Goal: Task Accomplishment & Management: Manage account settings

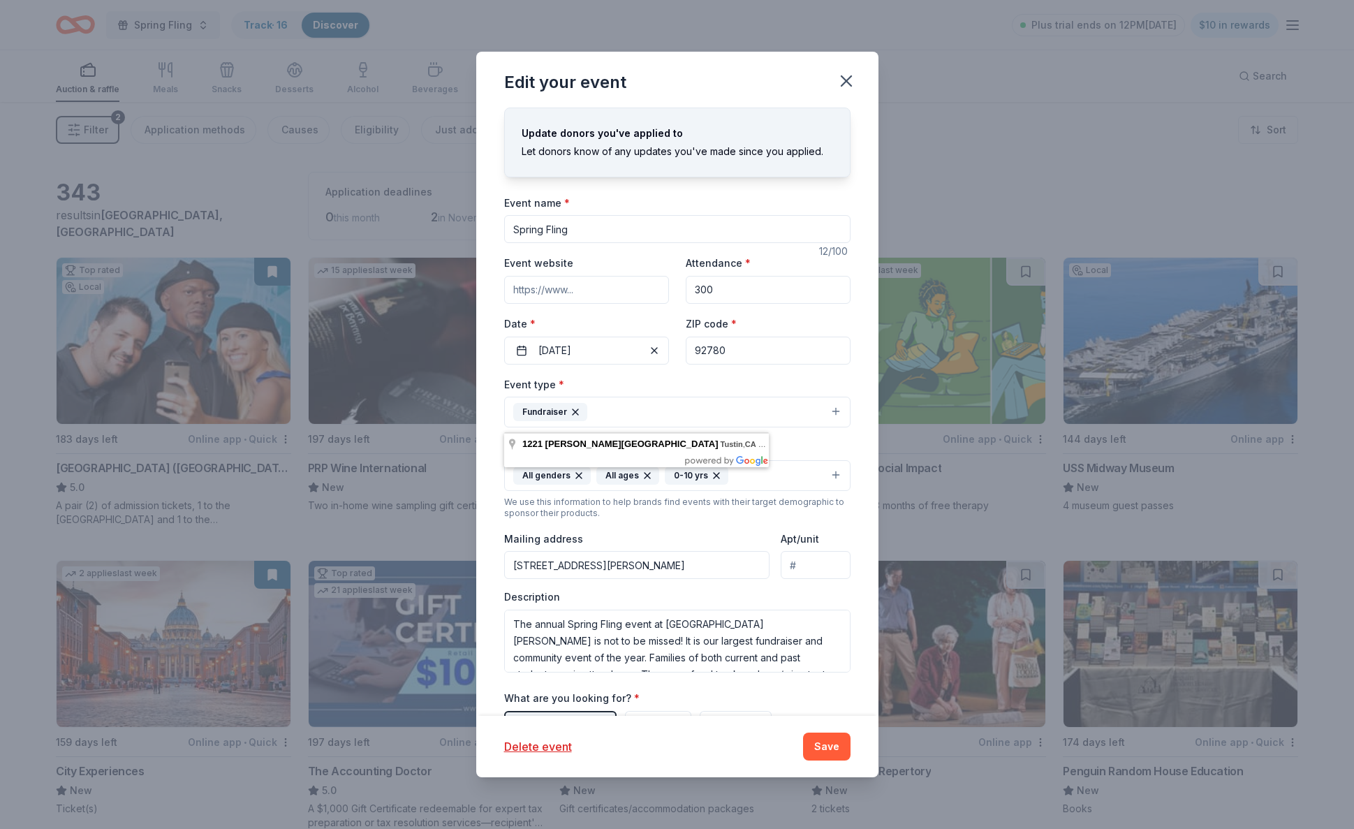
scroll to position [117, 0]
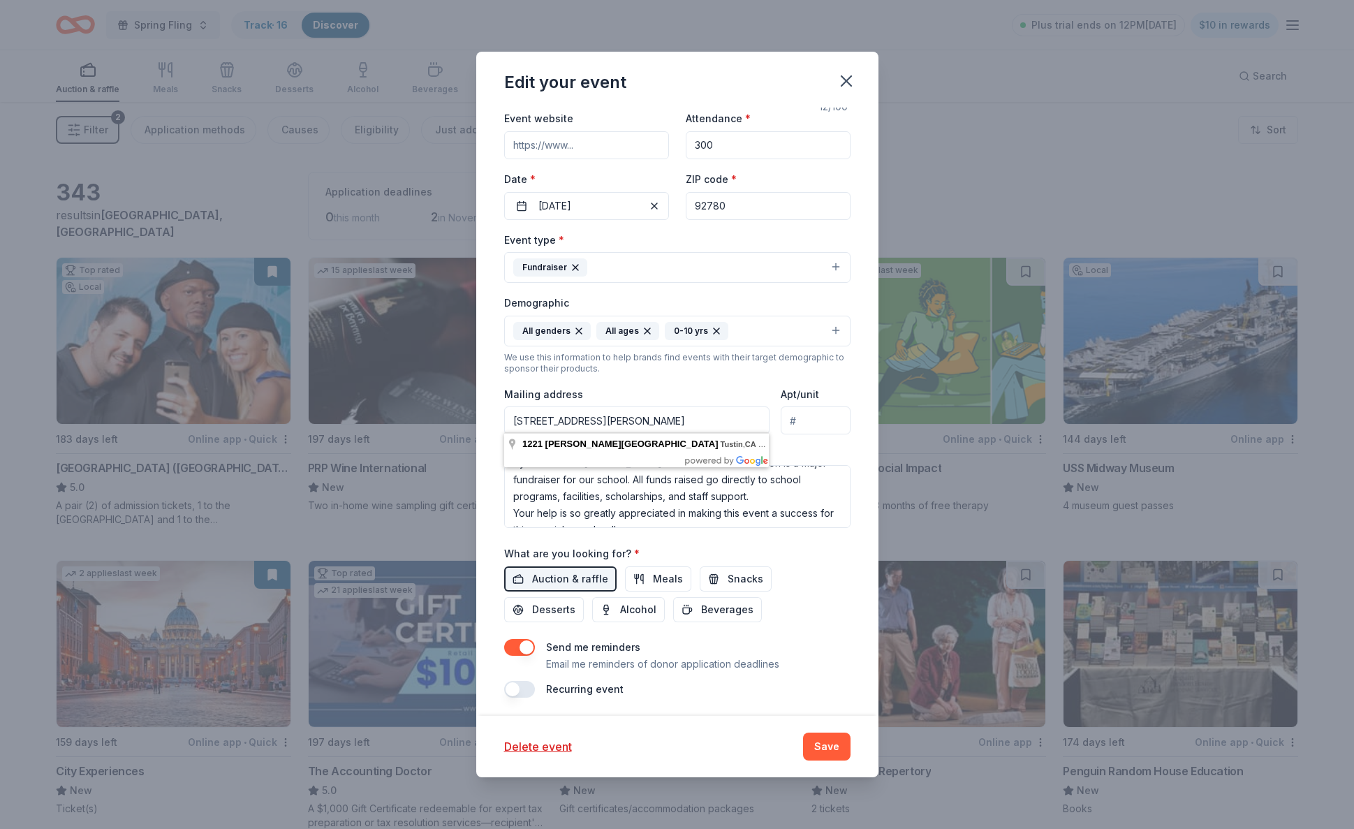
click at [847, 75] on icon "button" at bounding box center [847, 81] width 20 height 20
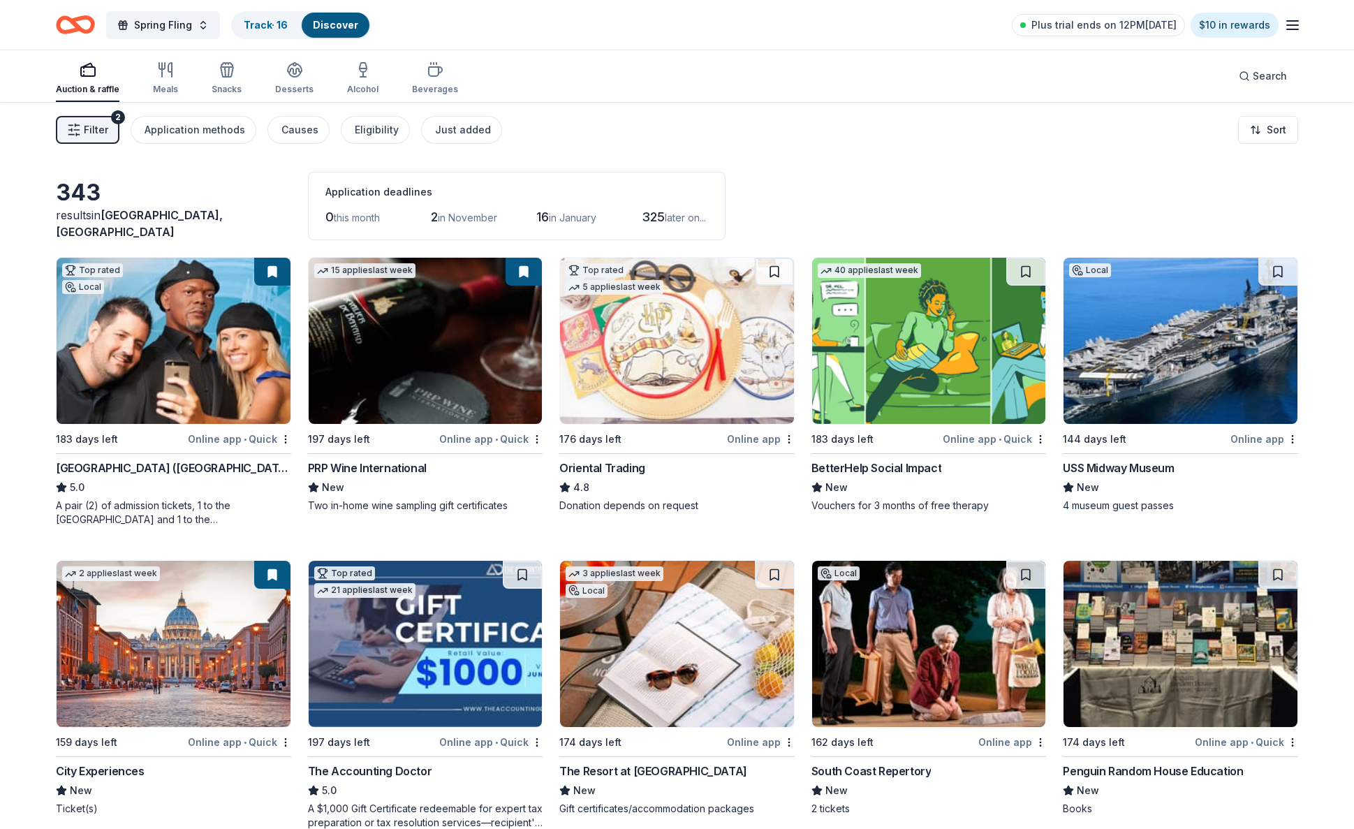
scroll to position [0, 0]
click at [78, 27] on icon "Home" at bounding box center [82, 24] width 22 height 14
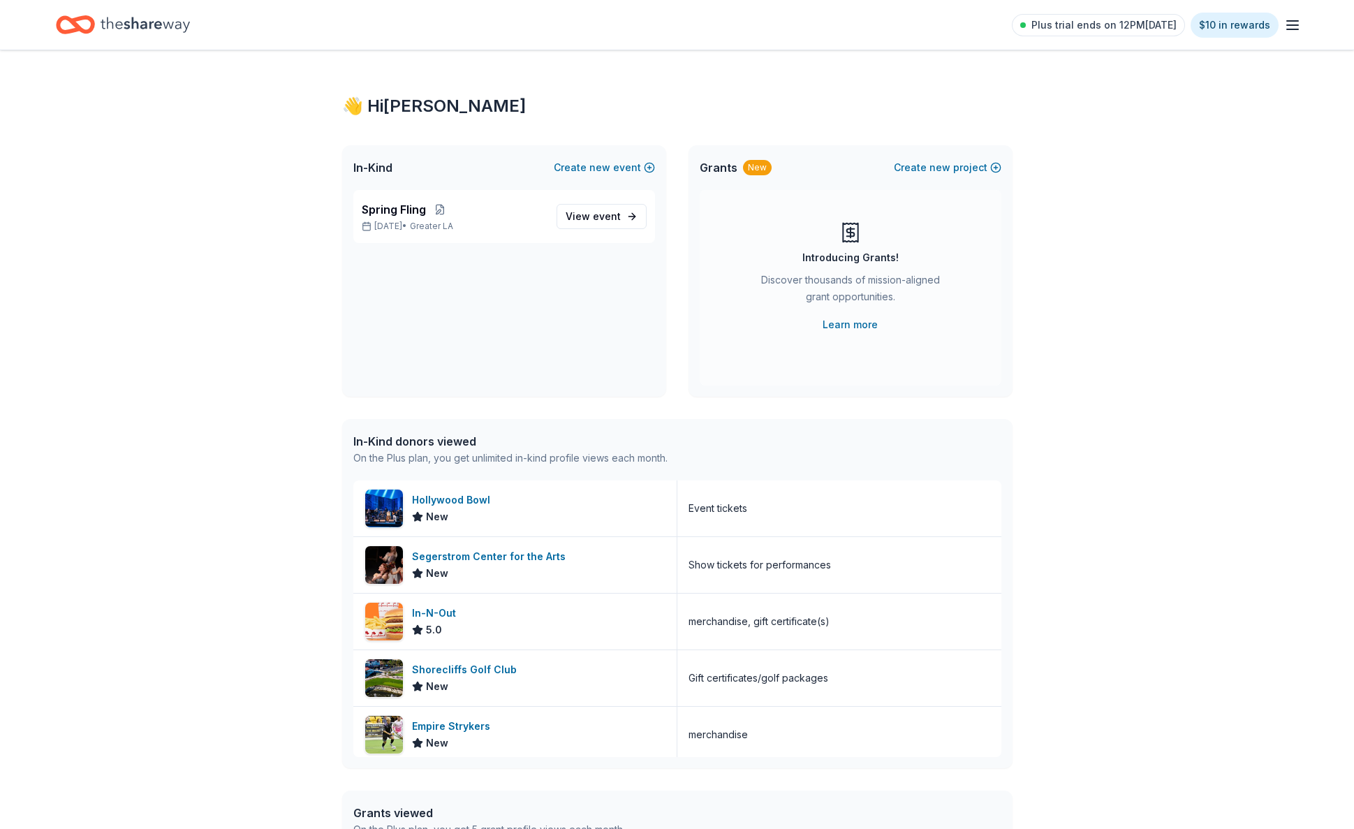
click at [1295, 25] on line "button" at bounding box center [1292, 25] width 11 height 0
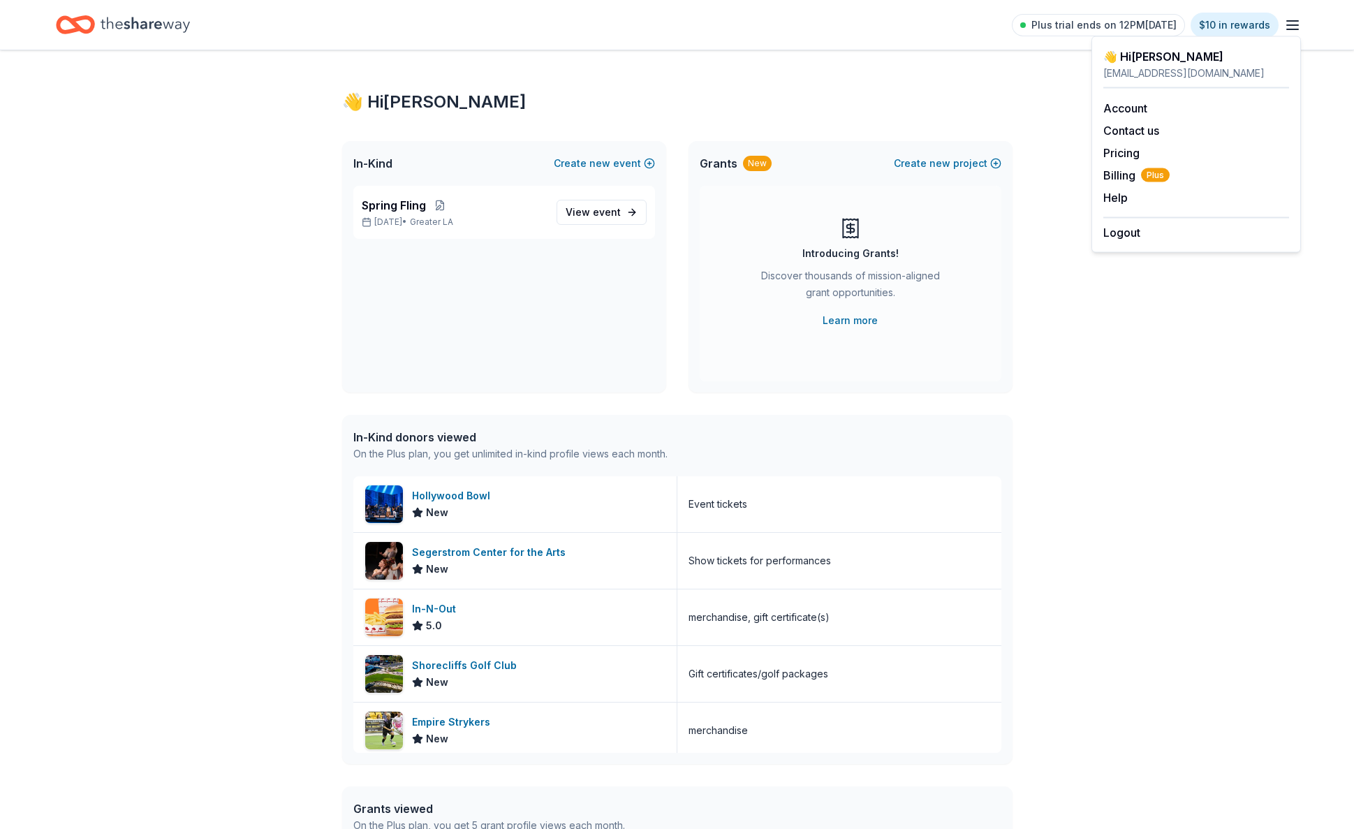
scroll to position [4, 1]
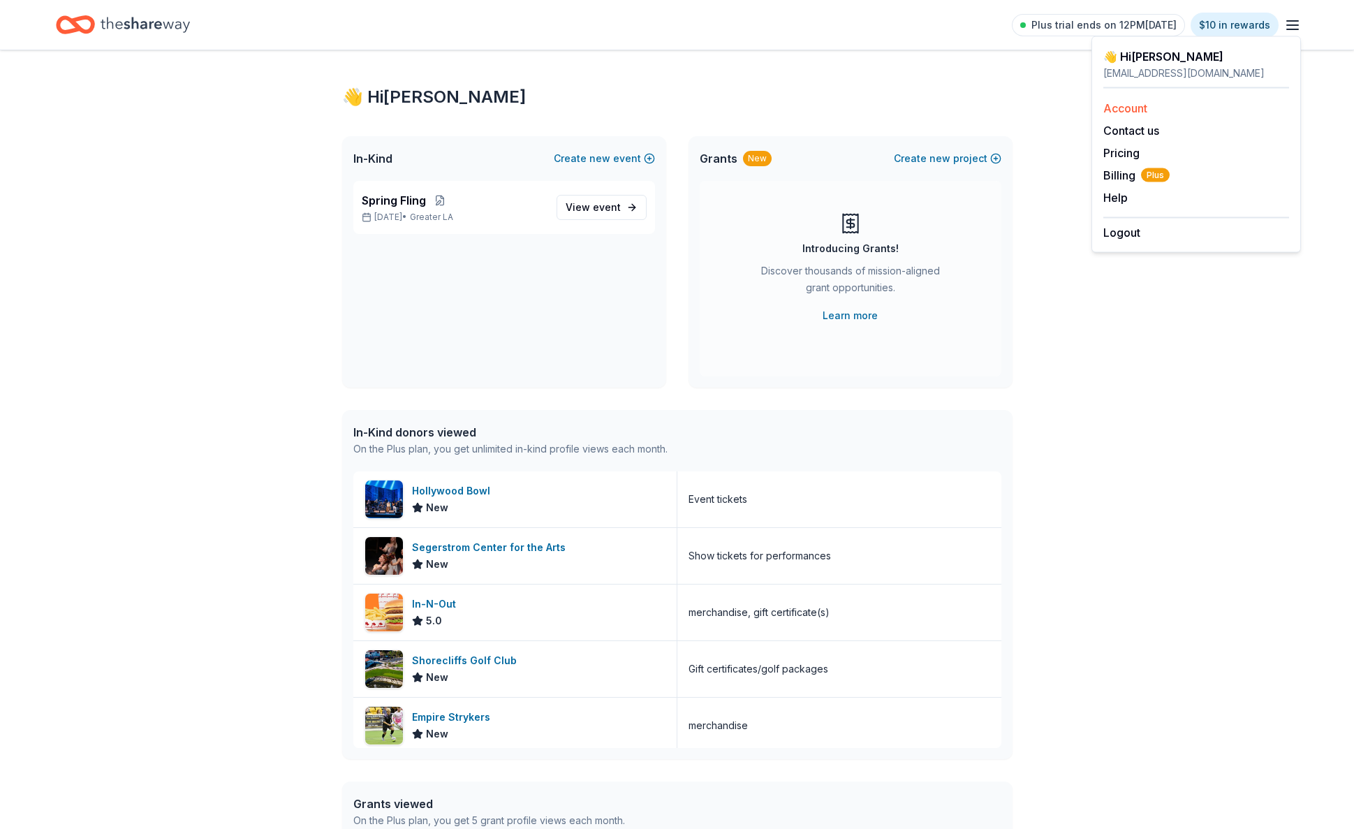
click at [1132, 110] on link "Account" at bounding box center [1126, 108] width 44 height 14
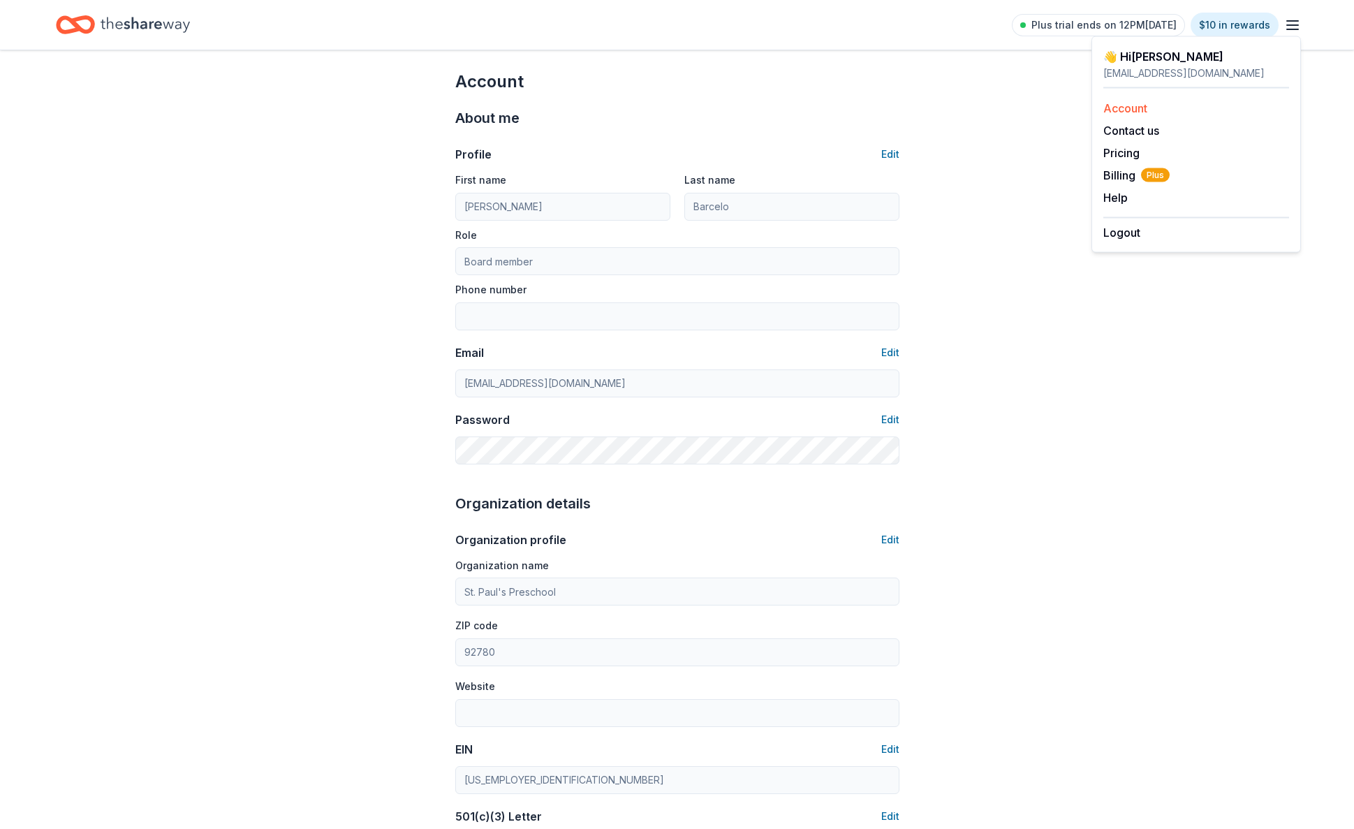
scroll to position [9, 0]
click at [1059, 325] on div "Account About me Profile Edit First name [PERSON_NAME] Last name Barcelo Role B…" at bounding box center [677, 664] width 1354 height 1247
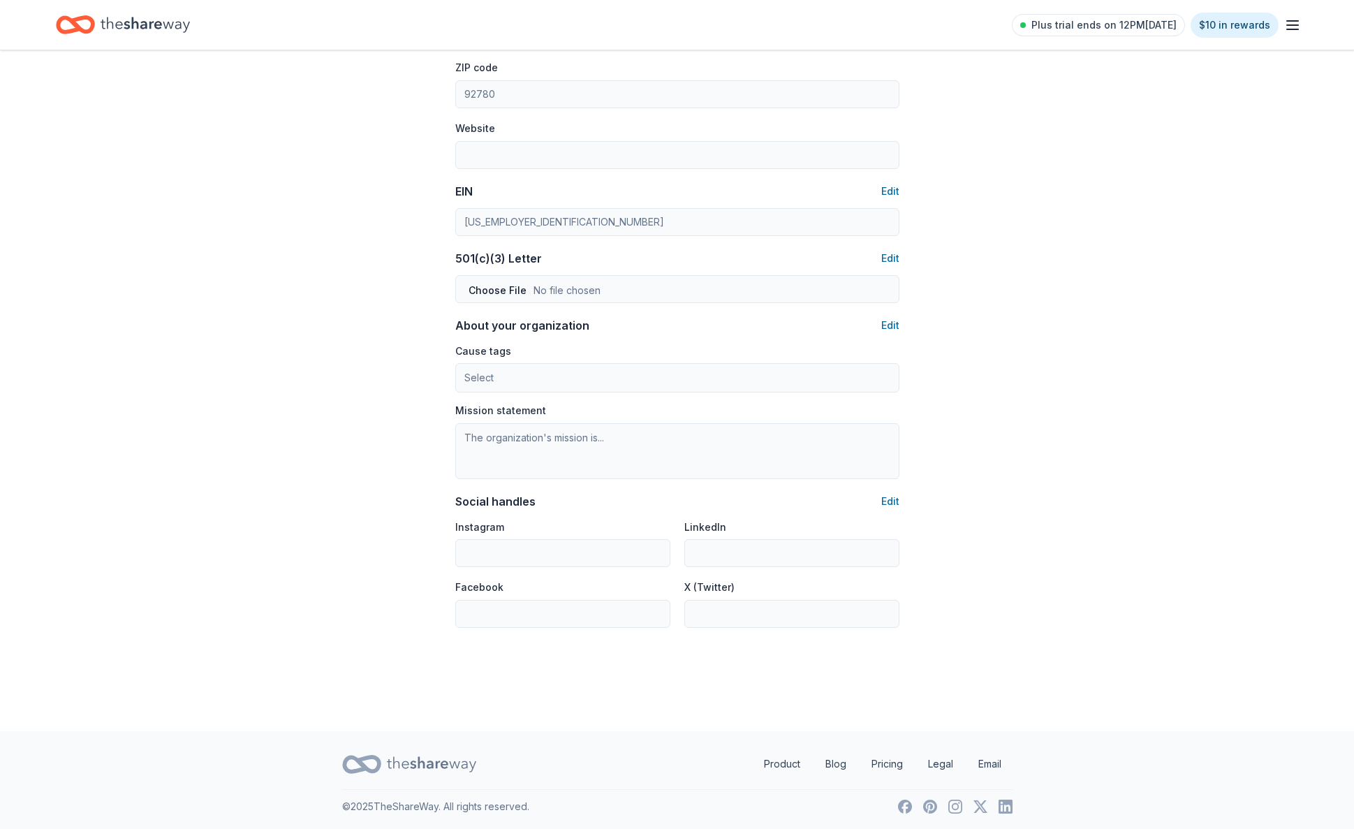
scroll to position [564, 0]
click at [889, 501] on button "Edit" at bounding box center [890, 503] width 18 height 17
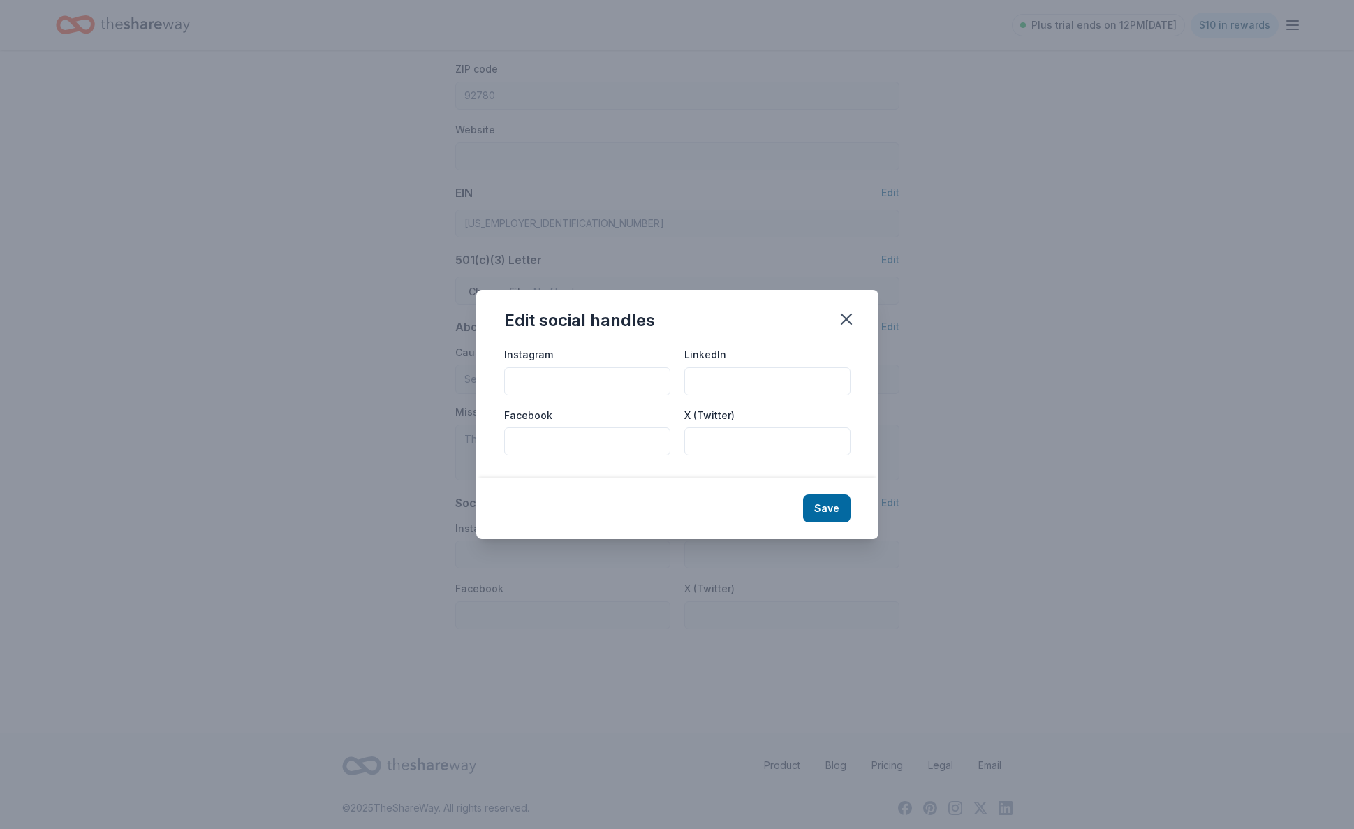
click at [601, 381] on input "Instagram" at bounding box center [587, 381] width 166 height 28
type input "st.pauls.preschool.tustin"
click at [830, 508] on button "Save" at bounding box center [826, 509] width 47 height 28
type input "st.pauls.preschool.tustin"
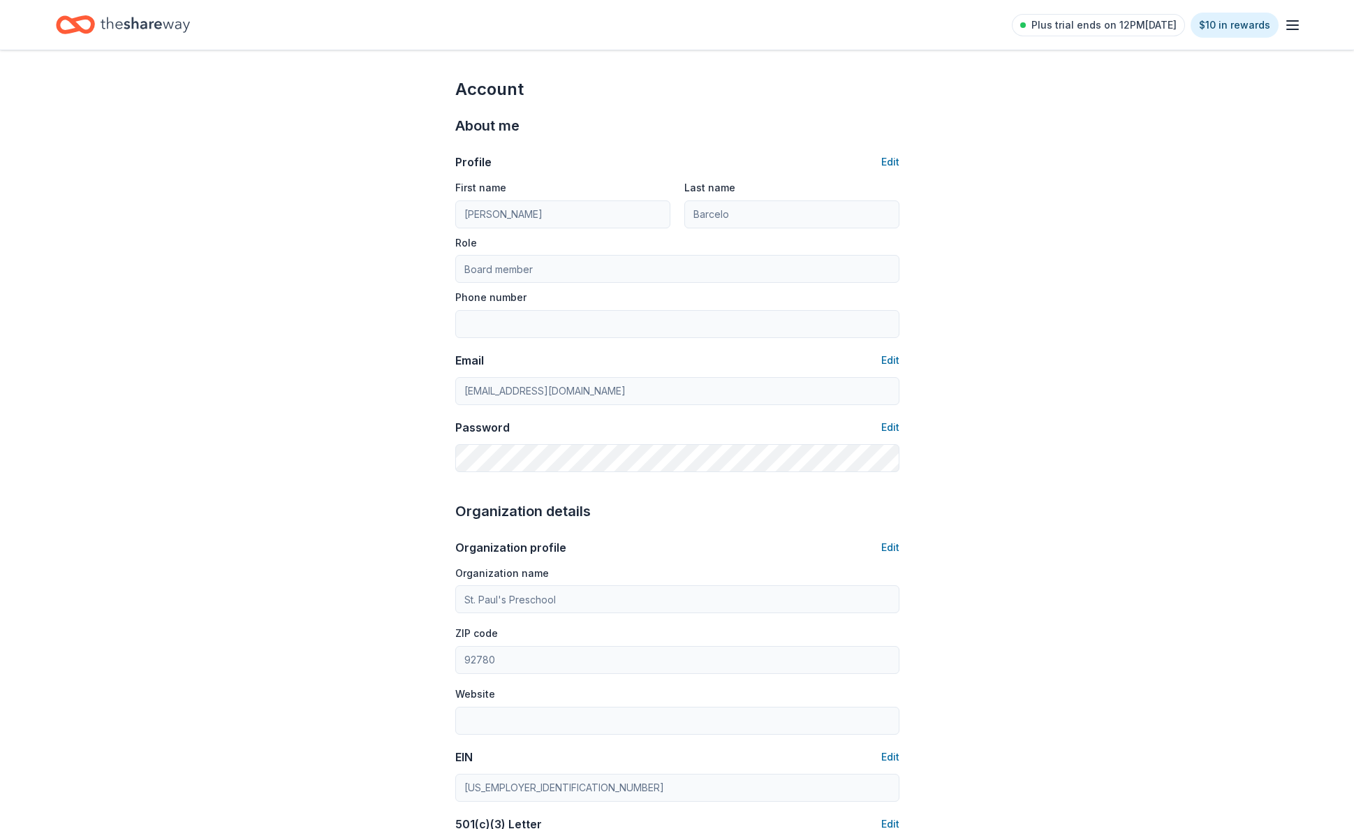
scroll to position [0, 0]
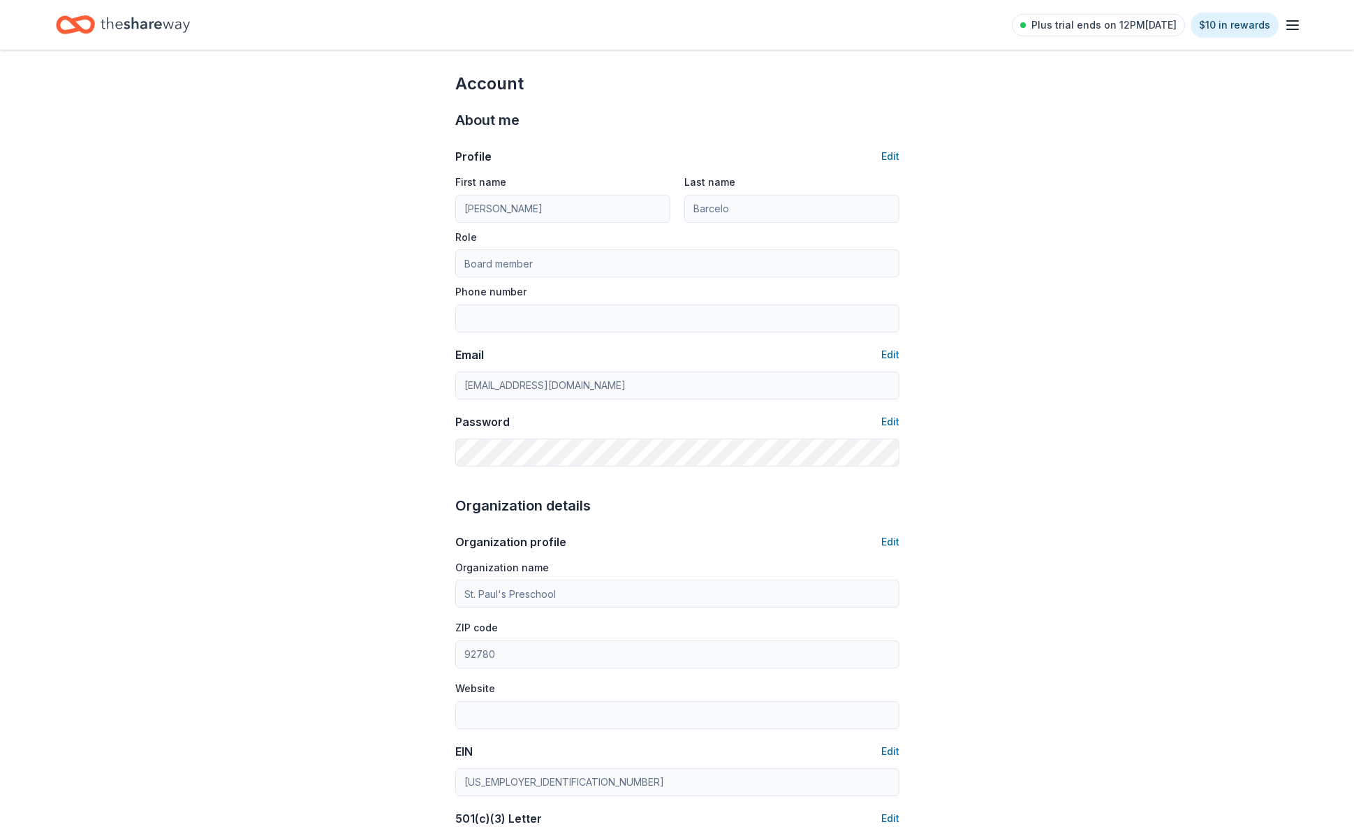
click at [1291, 24] on icon "button" at bounding box center [1293, 25] width 17 height 17
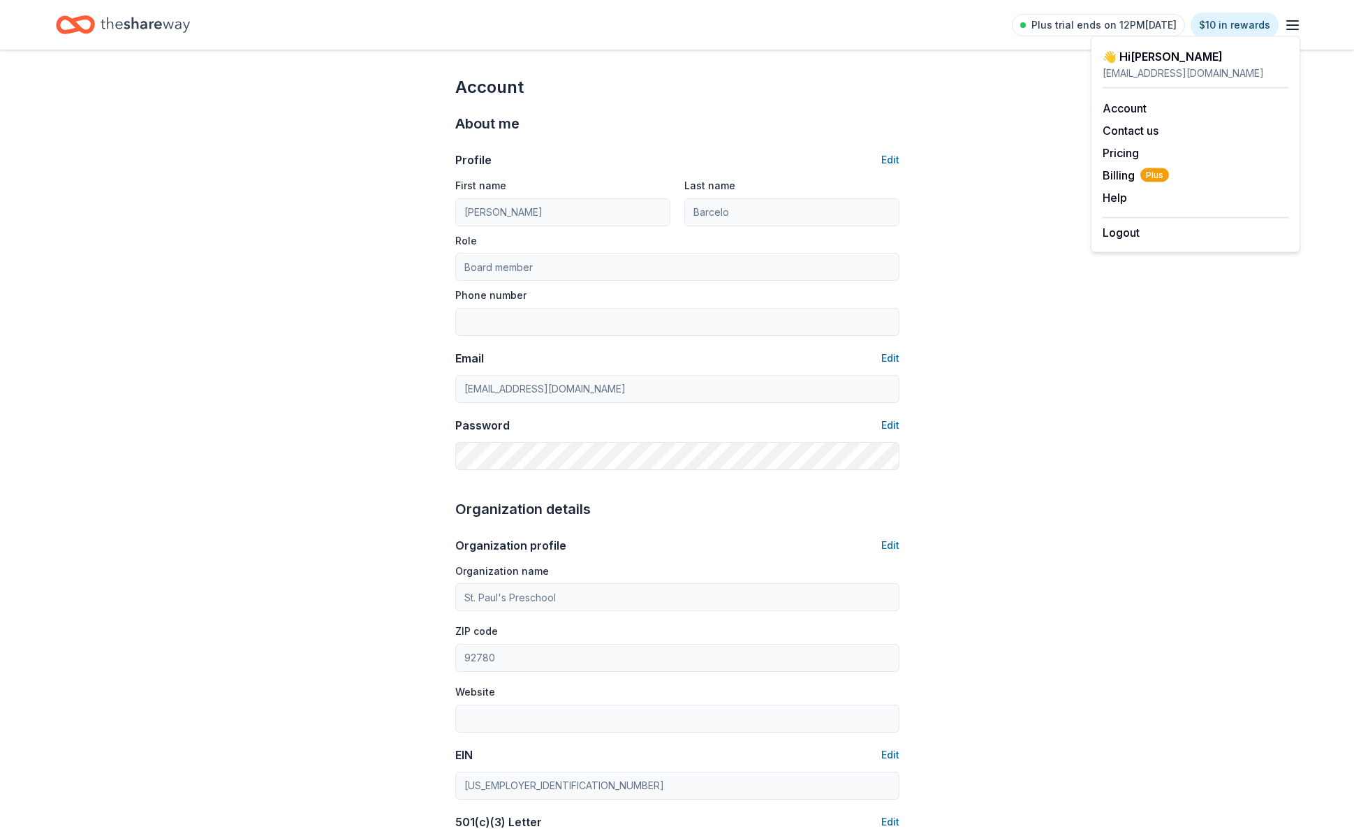
click at [967, 180] on div "Account About me Profile Edit First name [PERSON_NAME] Last name Barcelo Role B…" at bounding box center [677, 671] width 1354 height 1247
click at [121, 22] on icon "Home" at bounding box center [145, 24] width 89 height 29
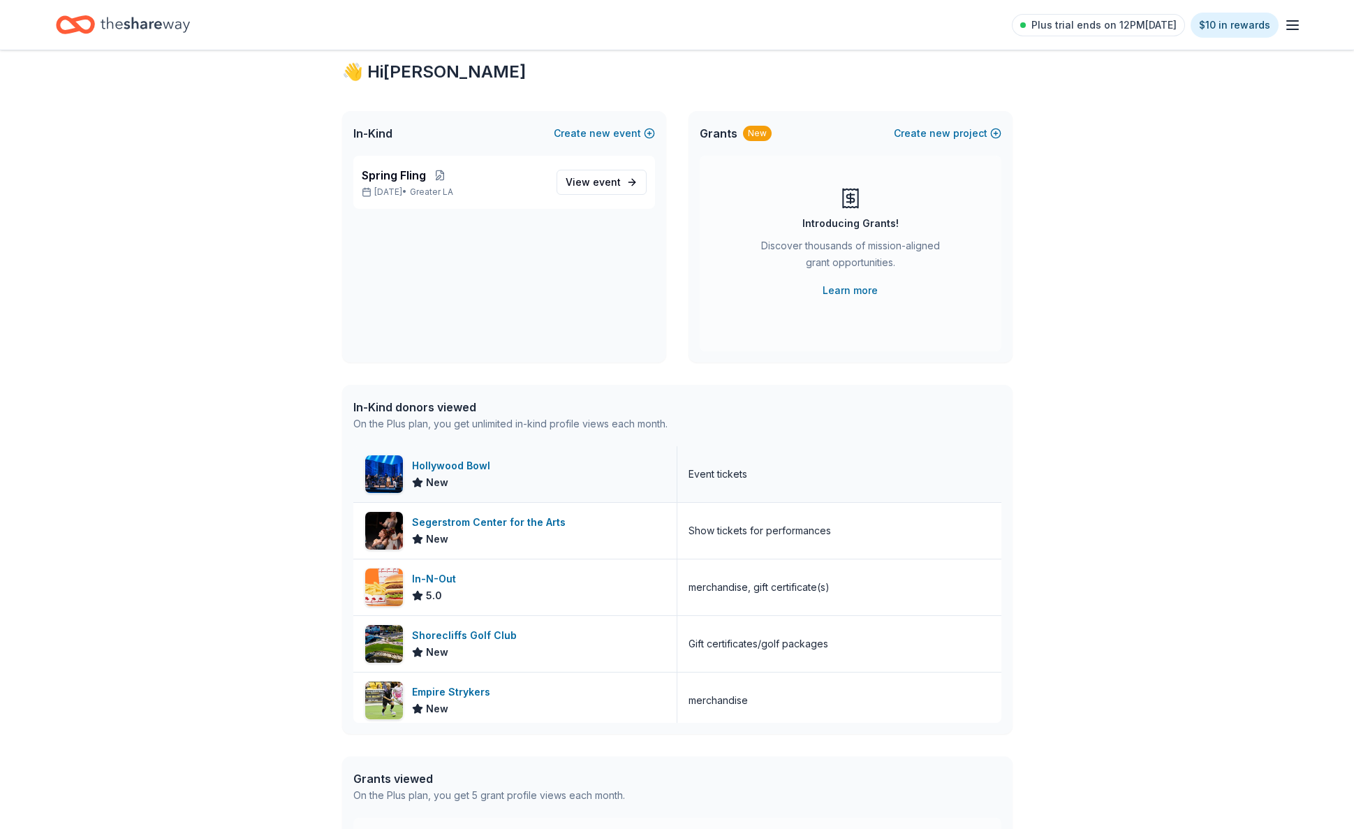
scroll to position [34, 0]
